Goal: Check status: Check status

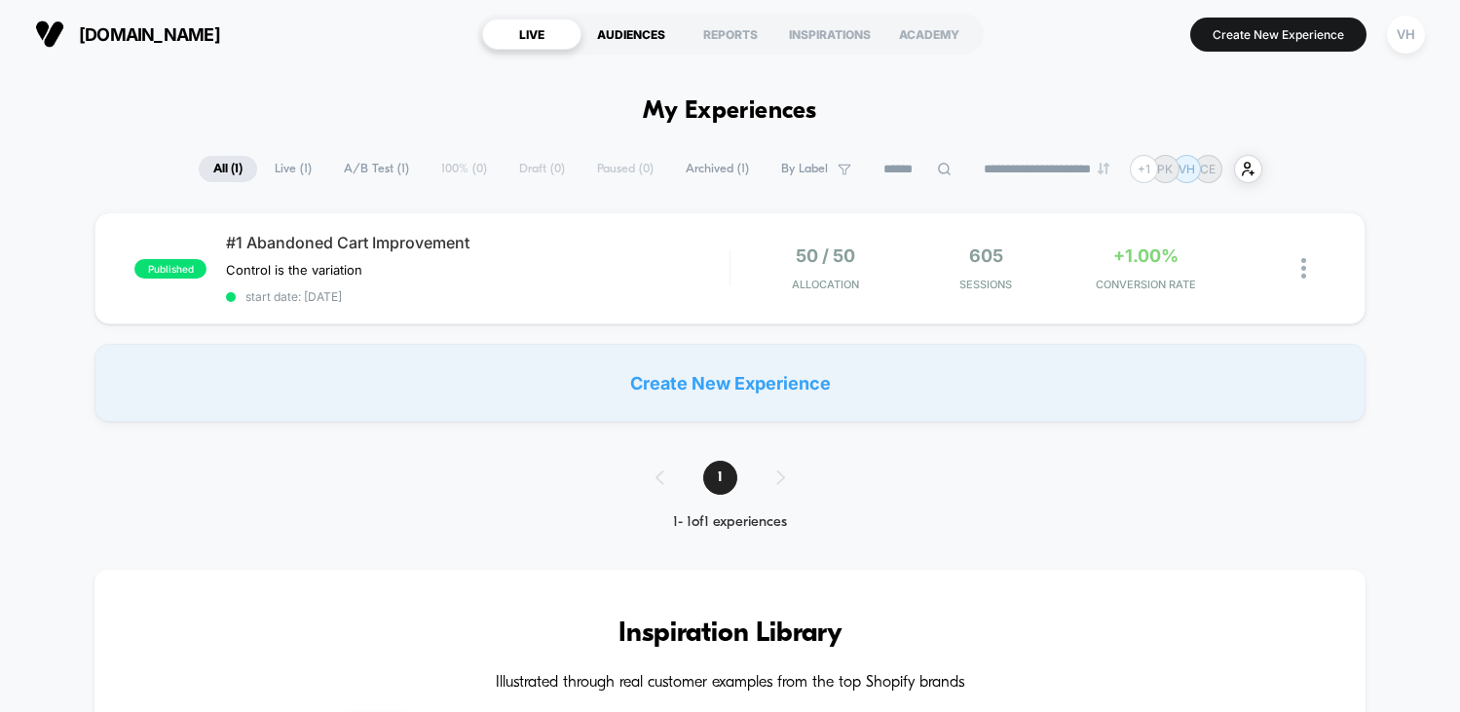
click at [650, 30] on div "AUDIENCES" at bounding box center [630, 34] width 99 height 31
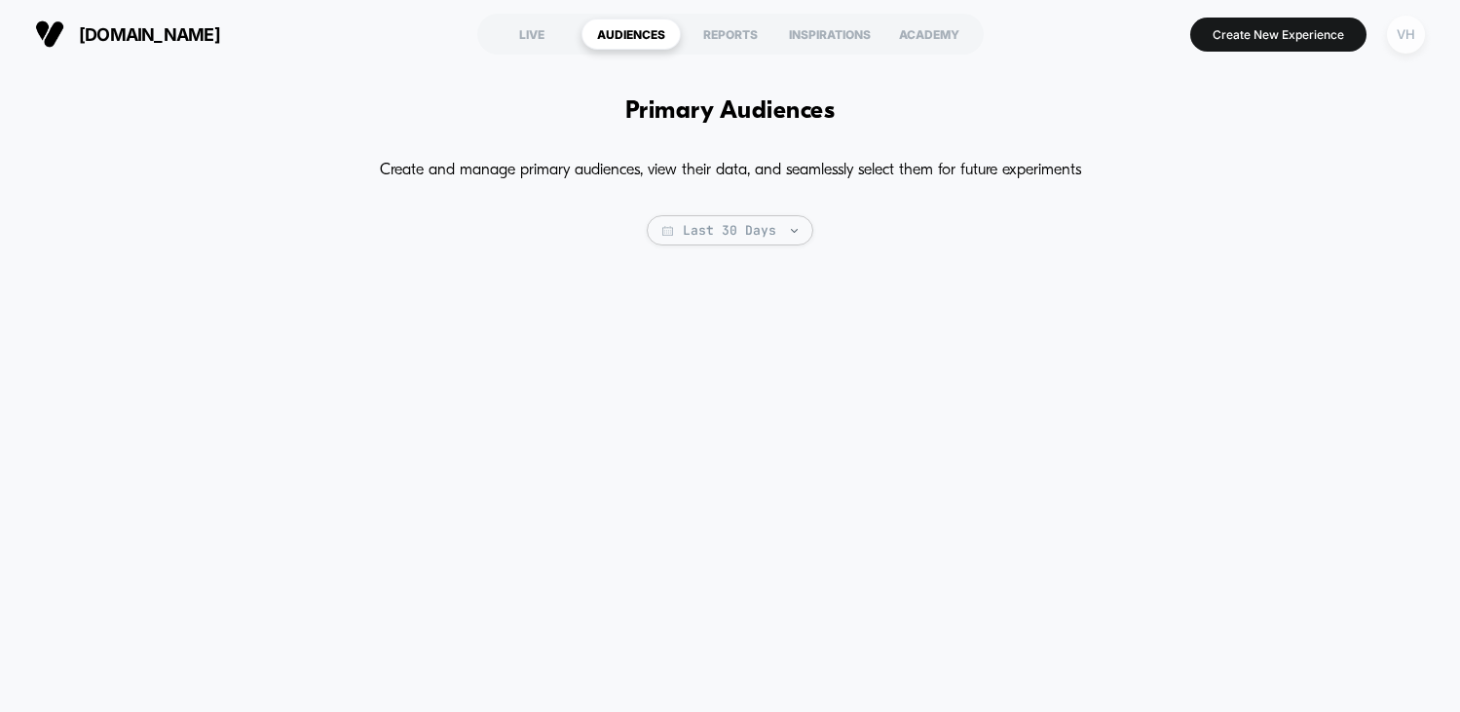
click at [1413, 34] on div "VH" at bounding box center [1406, 35] width 38 height 38
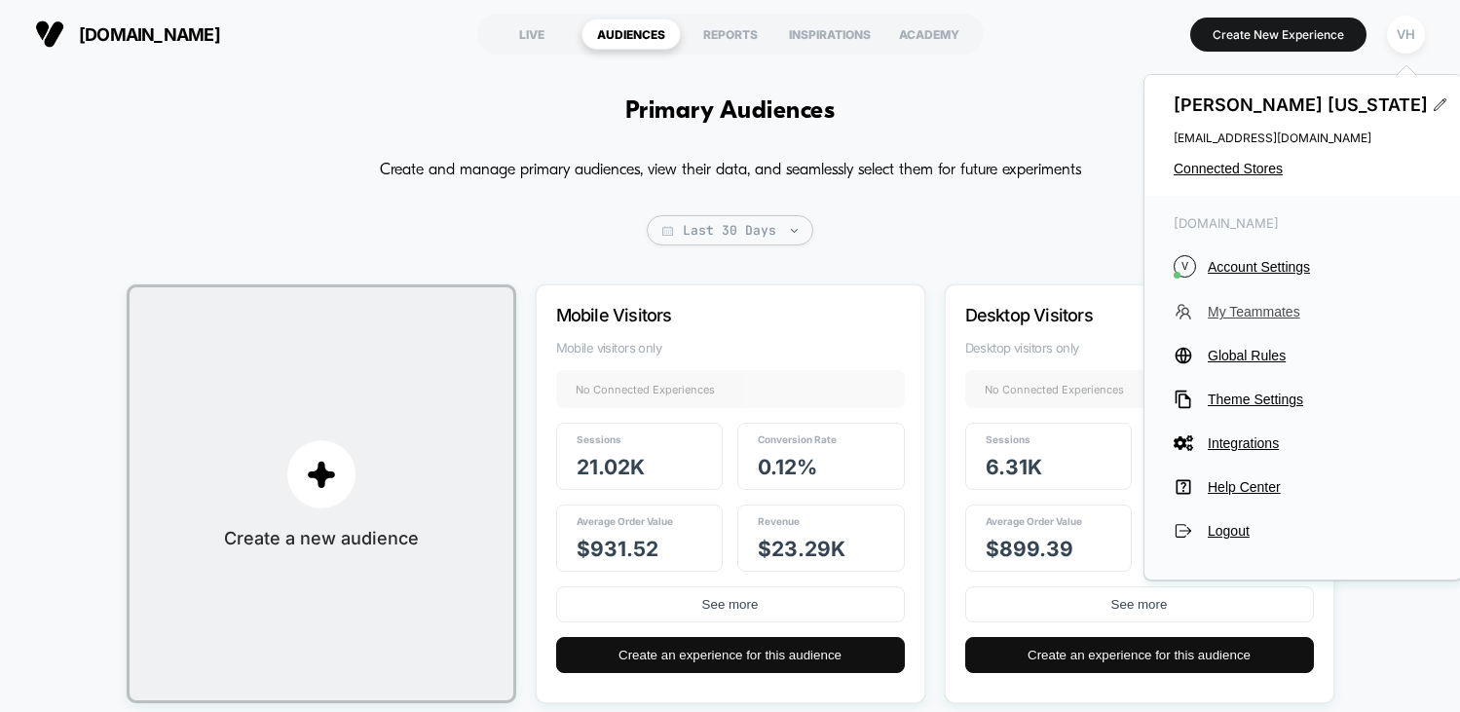
click at [1285, 310] on span "My Teammates" at bounding box center [1320, 312] width 225 height 16
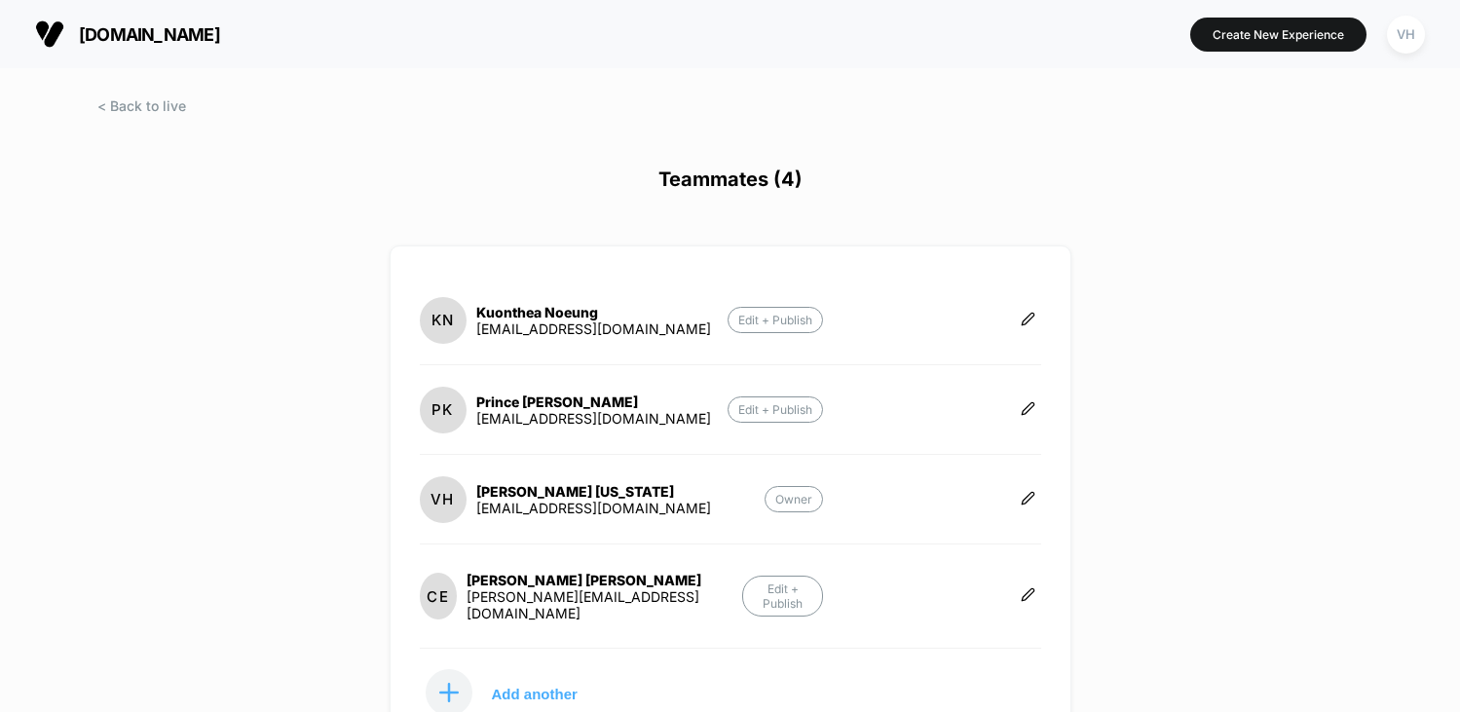
click at [116, 114] on div at bounding box center [730, 123] width 1460 height 49
click at [116, 98] on span at bounding box center [141, 105] width 89 height 17
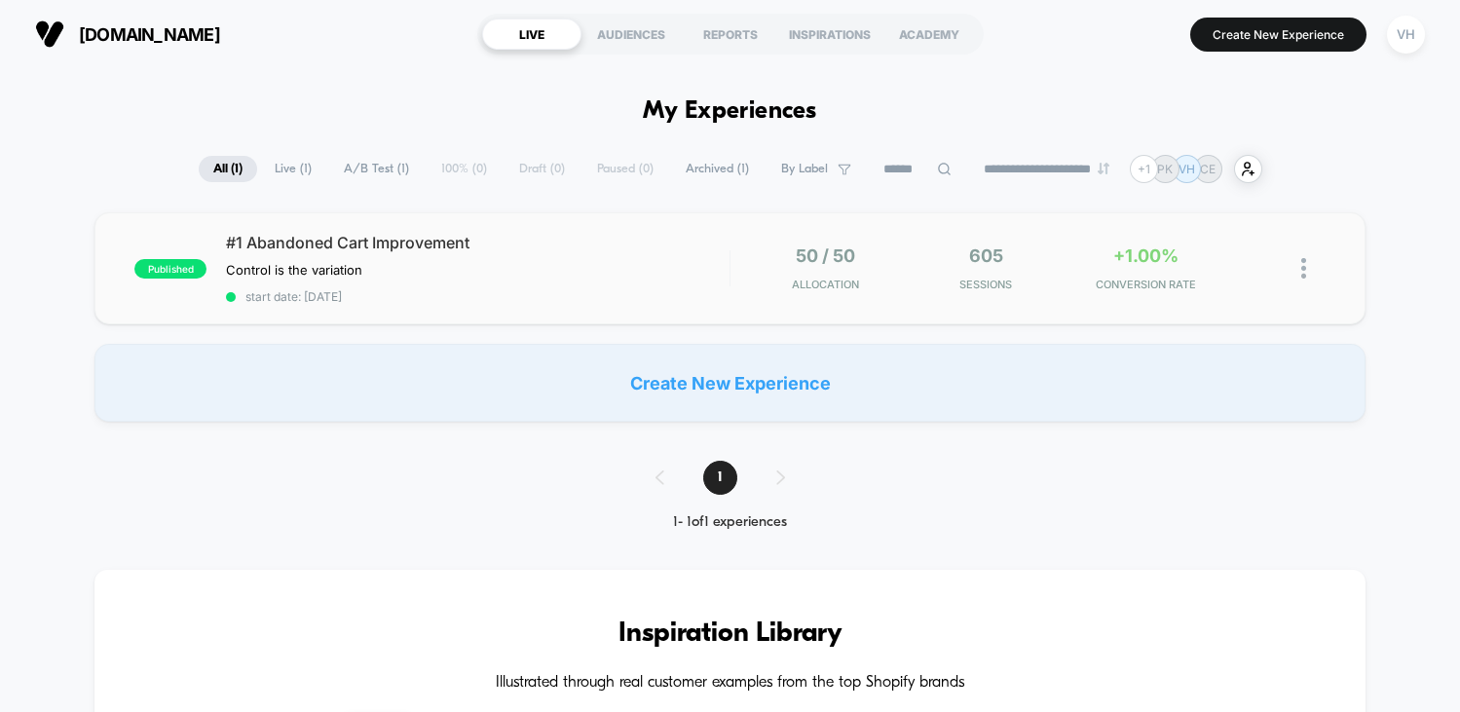
click at [494, 226] on div "published #1 Abandoned Cart Improvement Control is the variation Click to edit …" at bounding box center [729, 268] width 1270 height 112
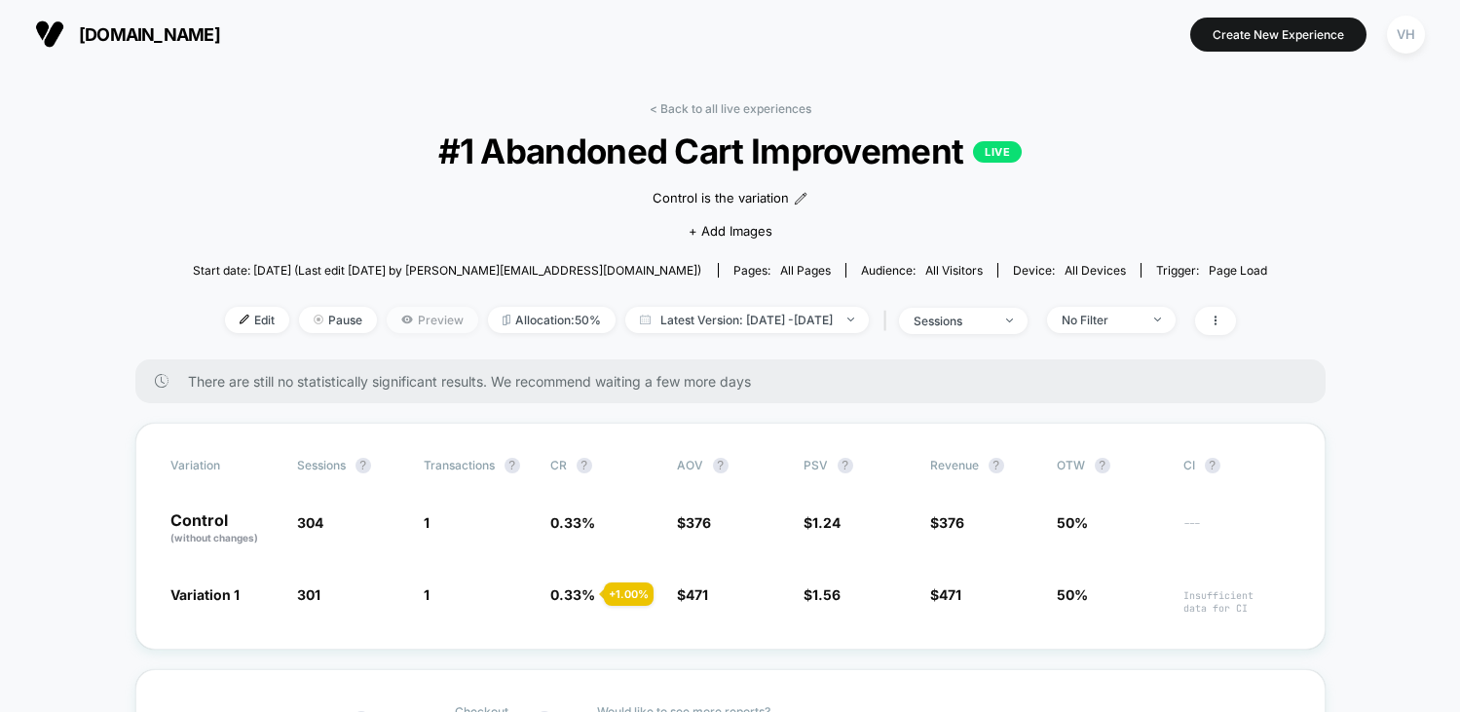
click at [393, 324] on span "Preview" at bounding box center [433, 320] width 92 height 26
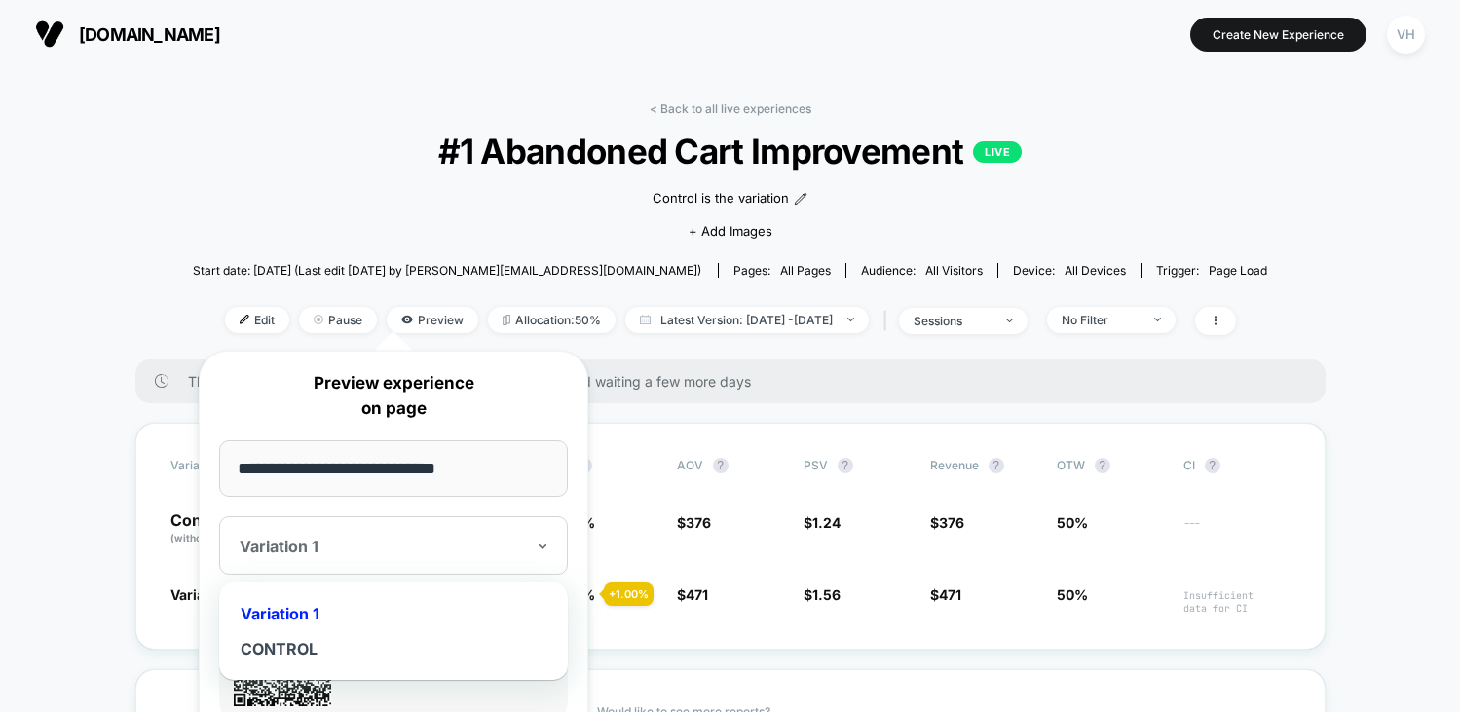
click at [401, 554] on div at bounding box center [382, 546] width 284 height 19
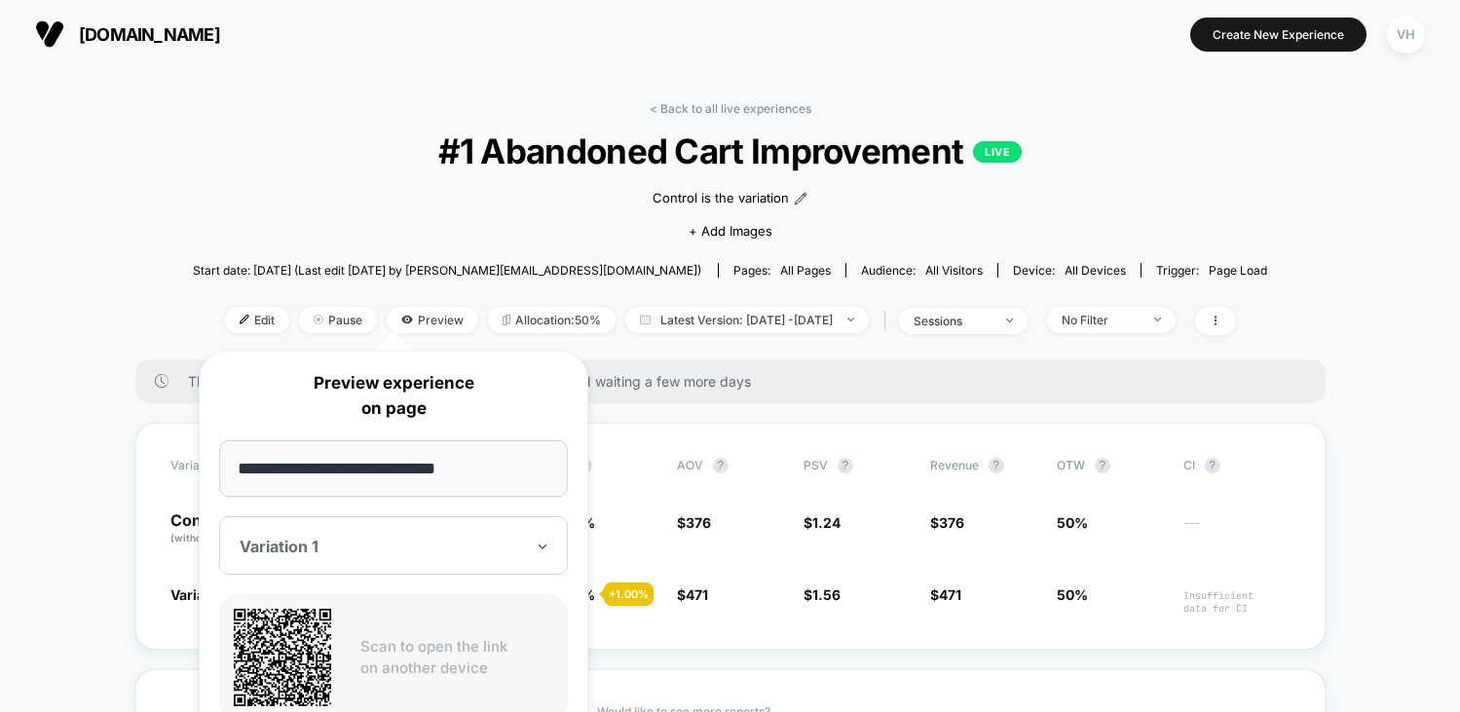
click at [401, 554] on div at bounding box center [382, 546] width 284 height 19
click at [339, 651] on div "Scan to open the link on another device" at bounding box center [393, 657] width 349 height 127
click at [669, 223] on div "Control is the variation Click to edit experience details Control is the variat…" at bounding box center [729, 212] width 645 height 82
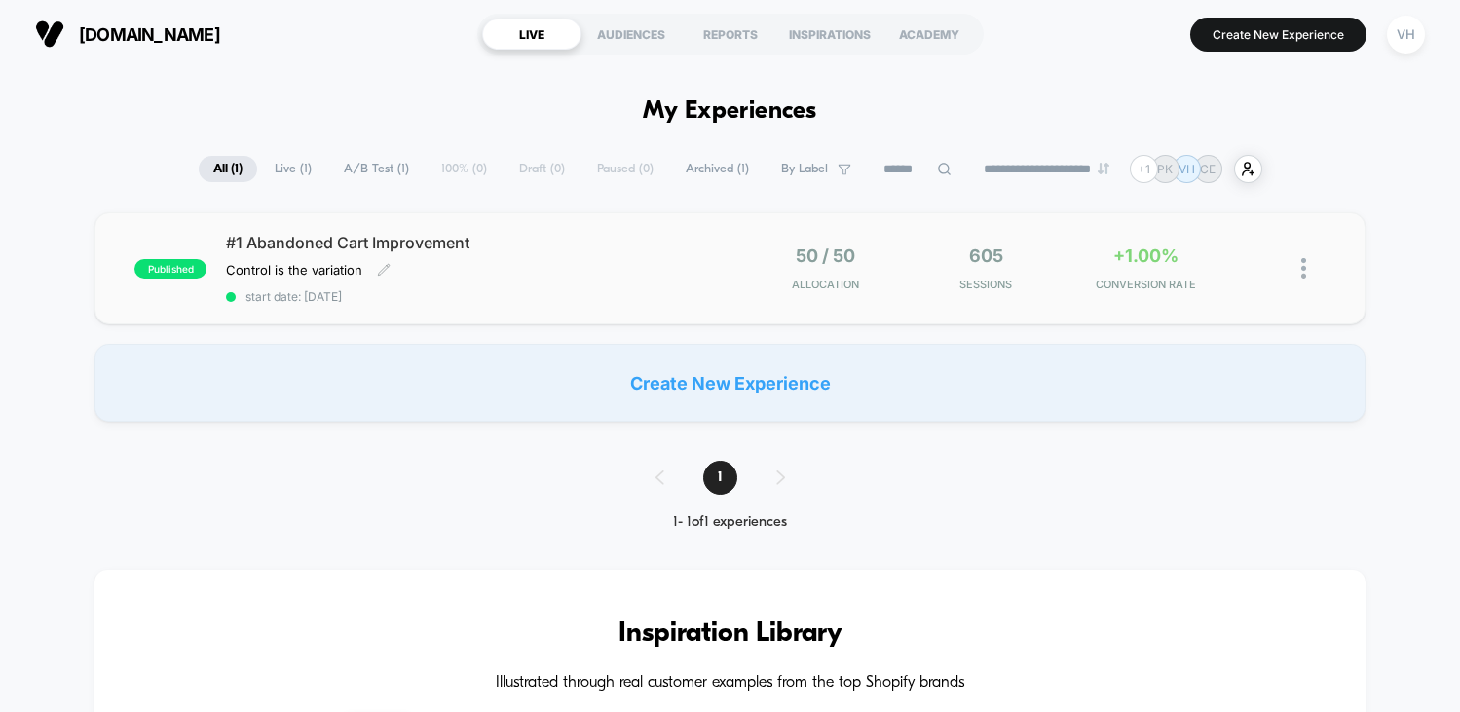
click at [435, 246] on span "#1 Abandoned Cart Improvement" at bounding box center [477, 242] width 503 height 19
